Goal: Check status: Check status

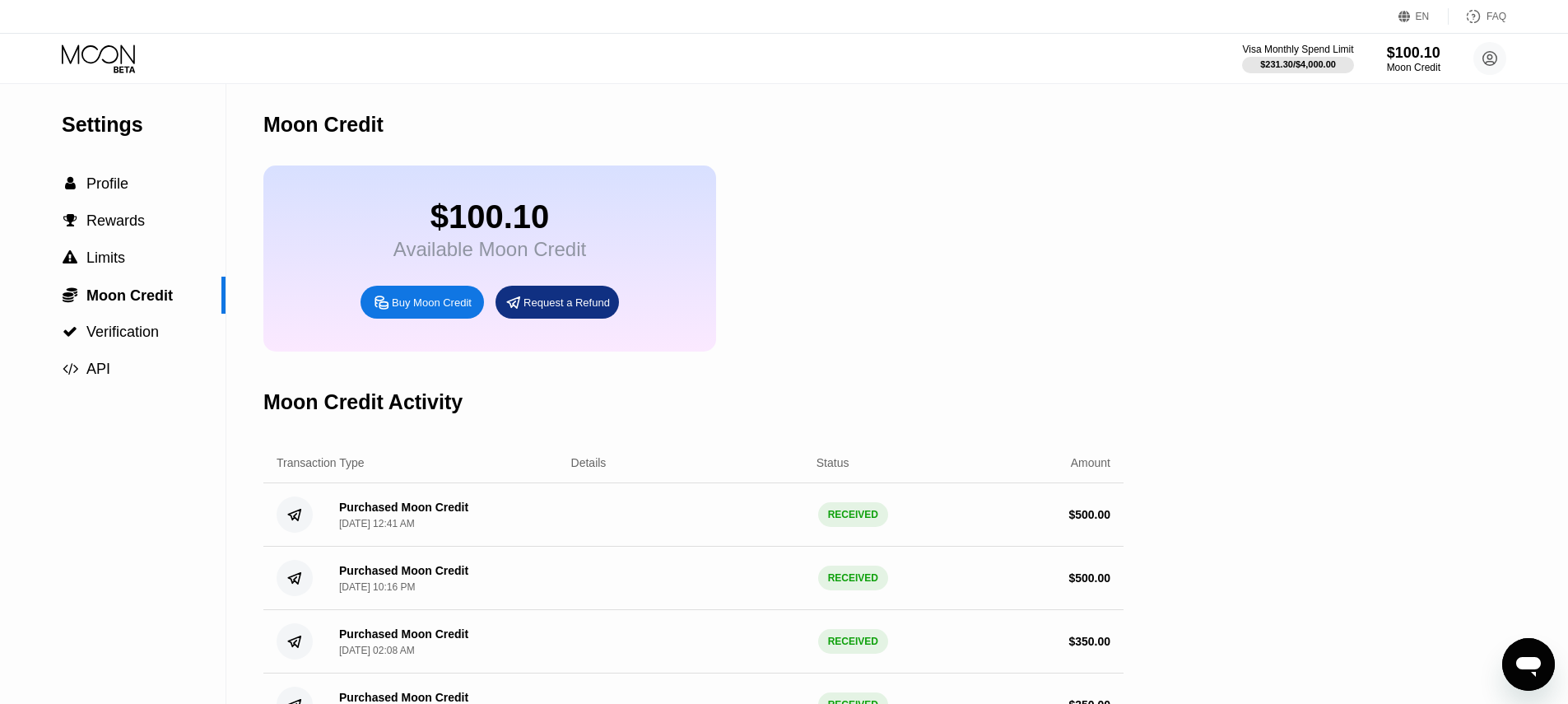
click at [125, 56] on icon at bounding box center [99, 58] width 76 height 29
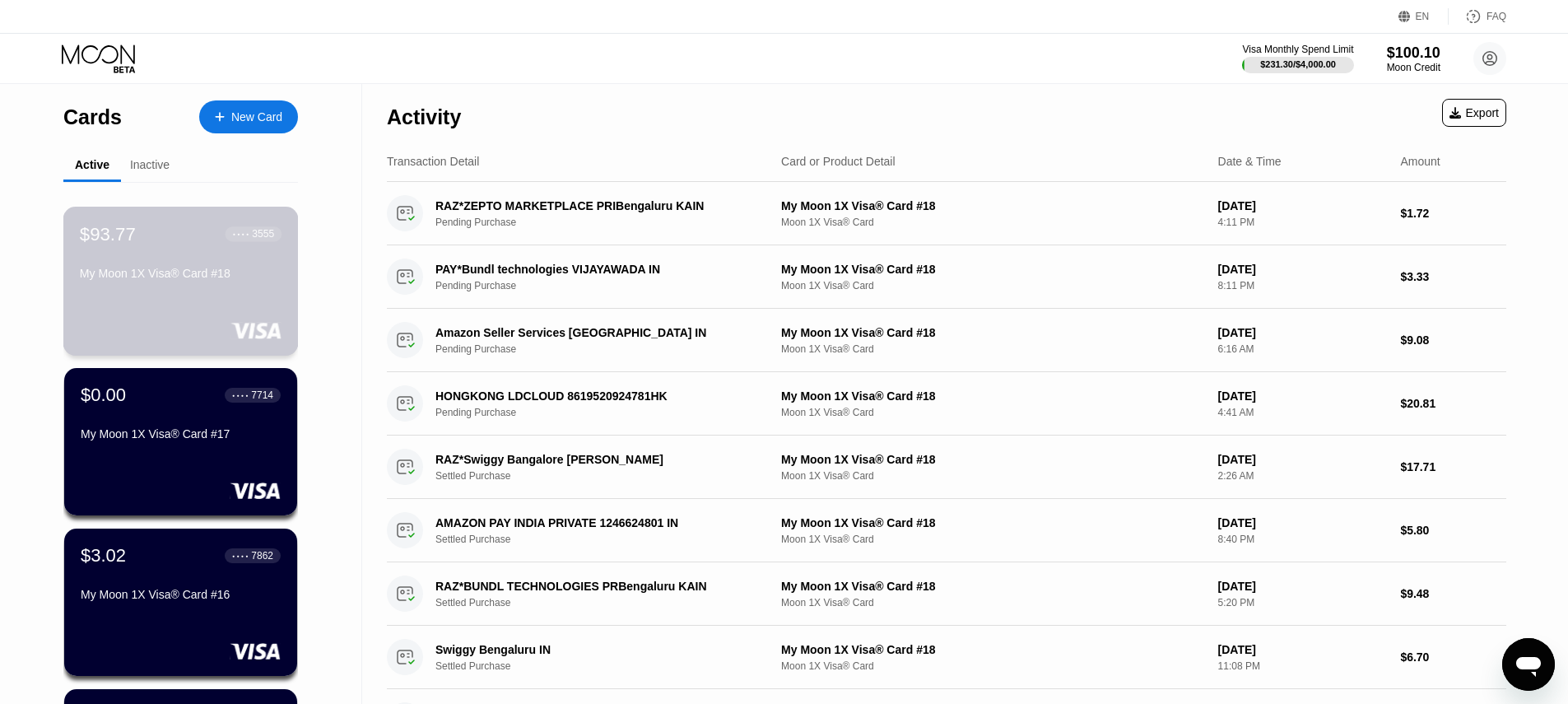
click at [235, 260] on div "$93.77 ● ● ● ● 3555 My Moon 1X Visa® Card #18" at bounding box center [180, 254] width 202 height 63
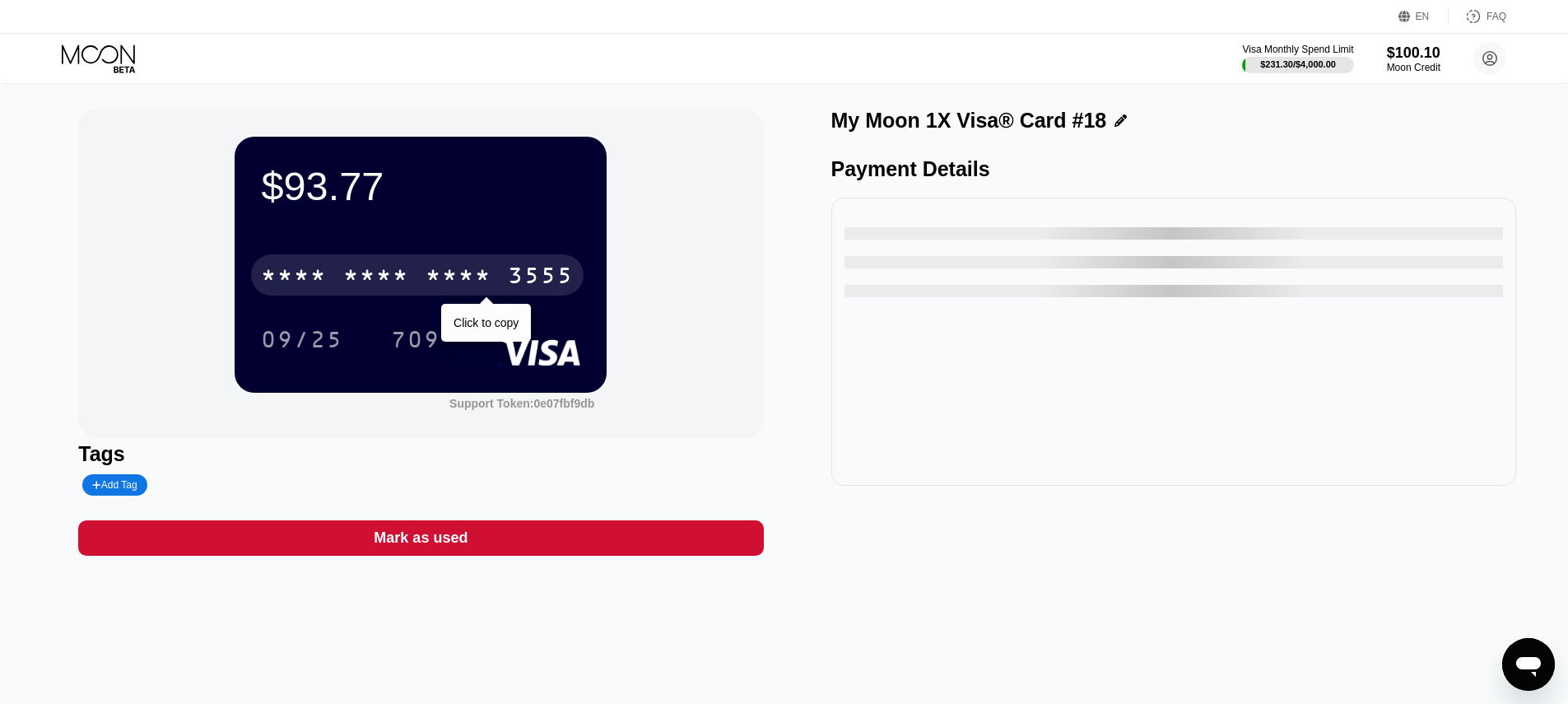
click at [320, 283] on div "* * * *" at bounding box center [294, 277] width 66 height 27
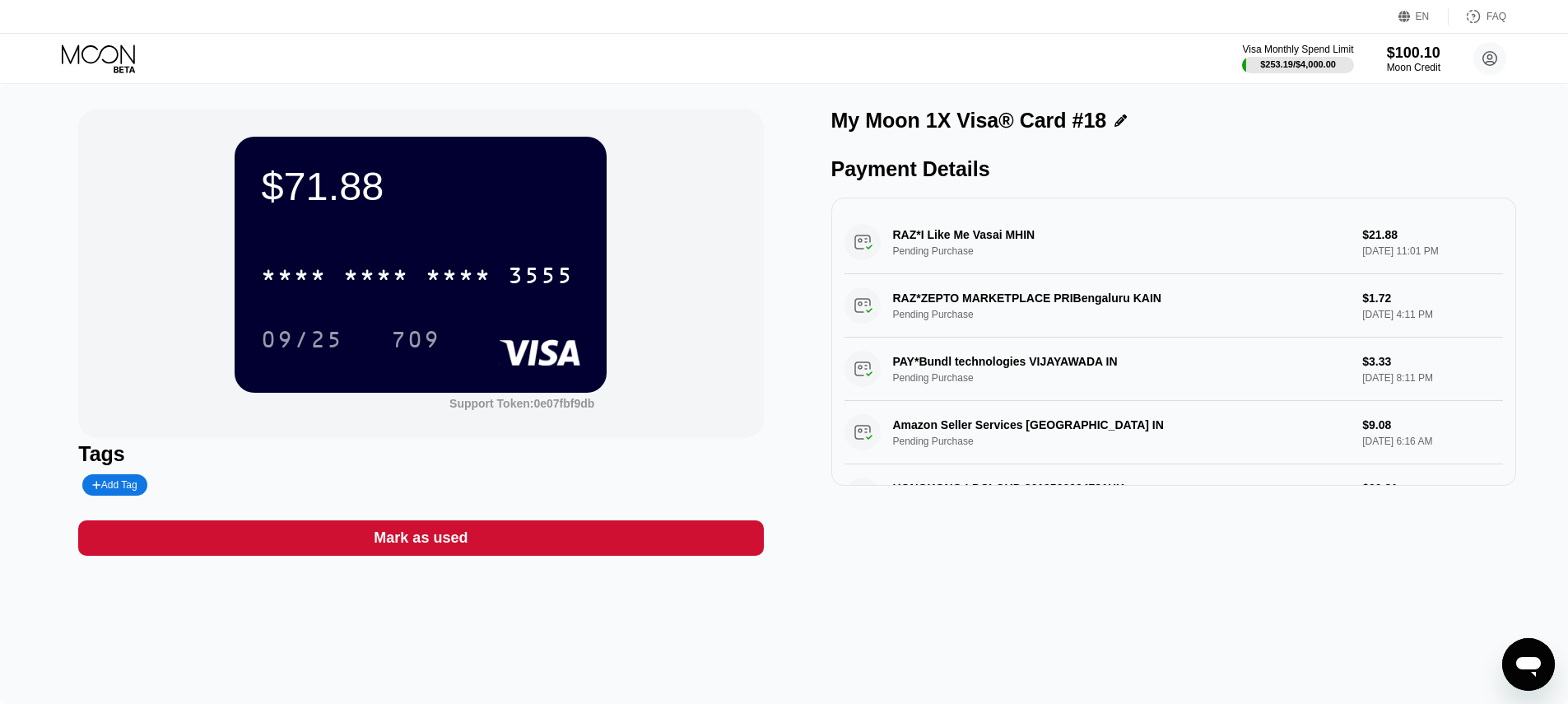
click at [140, 54] on div at bounding box center [112, 58] width 101 height 29
click at [128, 50] on icon at bounding box center [99, 58] width 76 height 29
